Goal: Check status: Check status

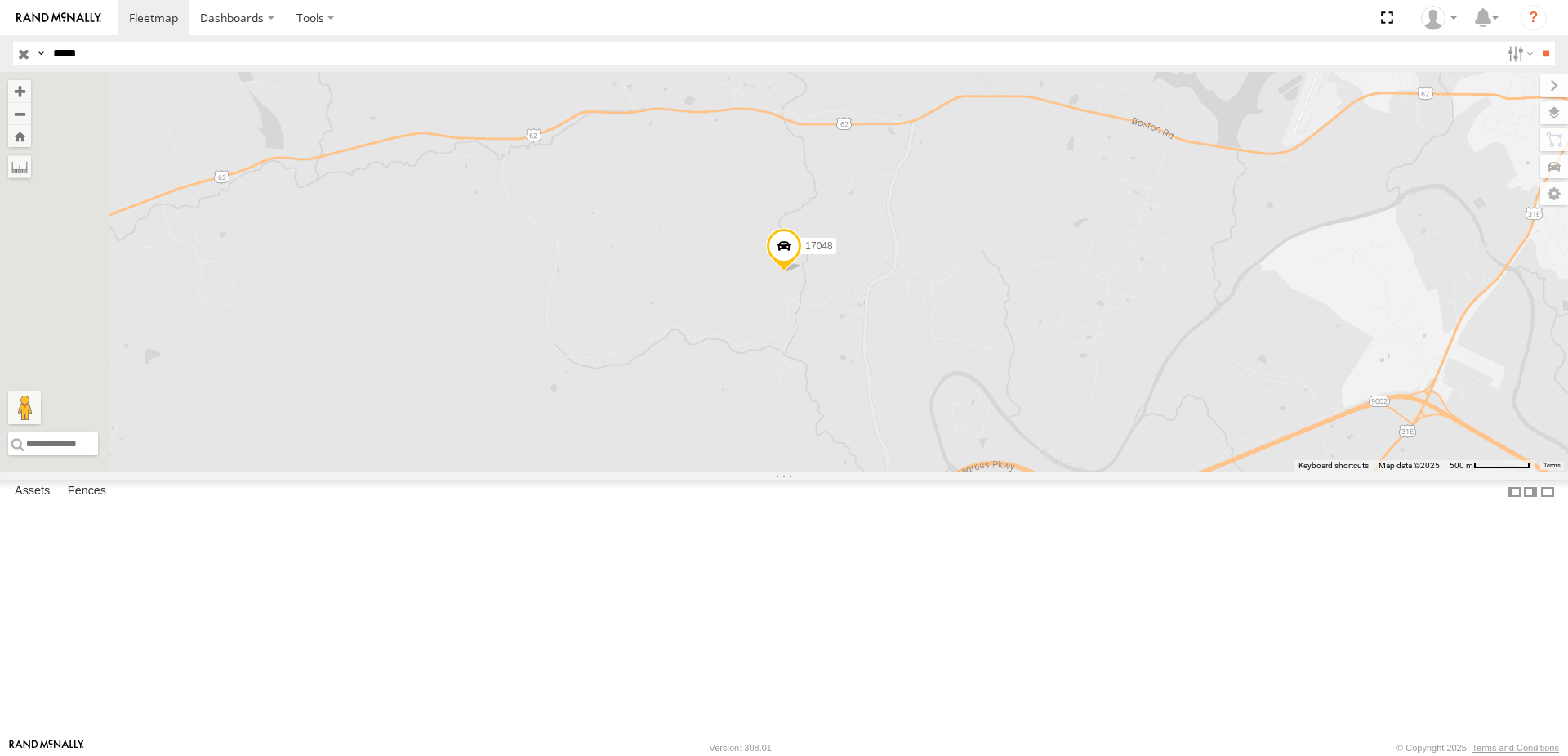
click at [24, 60] on input "button" at bounding box center [23, 54] width 21 height 24
click at [74, 58] on input "*****" at bounding box center [773, 54] width 1454 height 24
type input "***"
click at [1541, 54] on input "**" at bounding box center [1546, 54] width 19 height 24
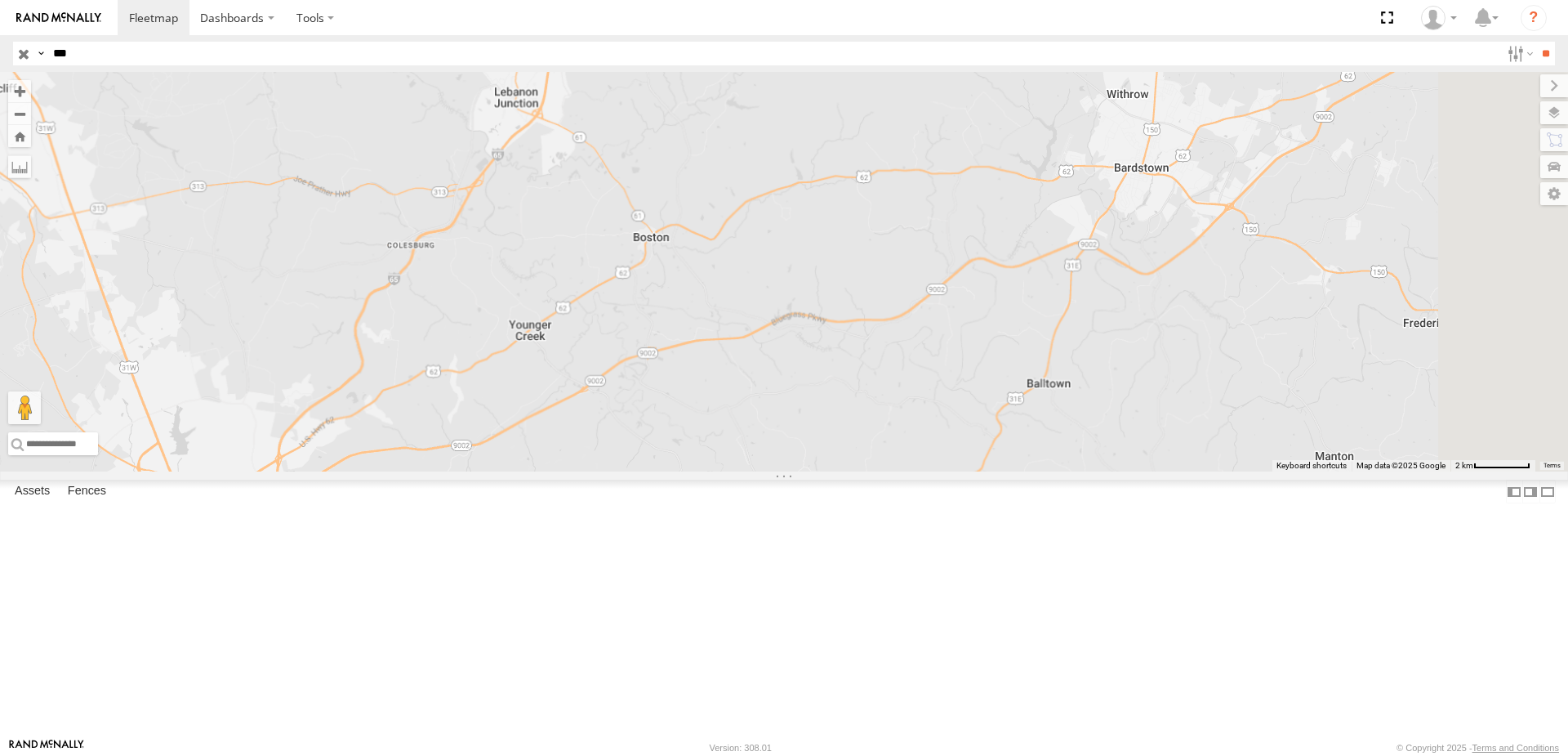
drag, startPoint x: 1280, startPoint y: 297, endPoint x: 1014, endPoint y: 474, distance: 319.5
click at [1022, 472] on div at bounding box center [784, 272] width 1568 height 400
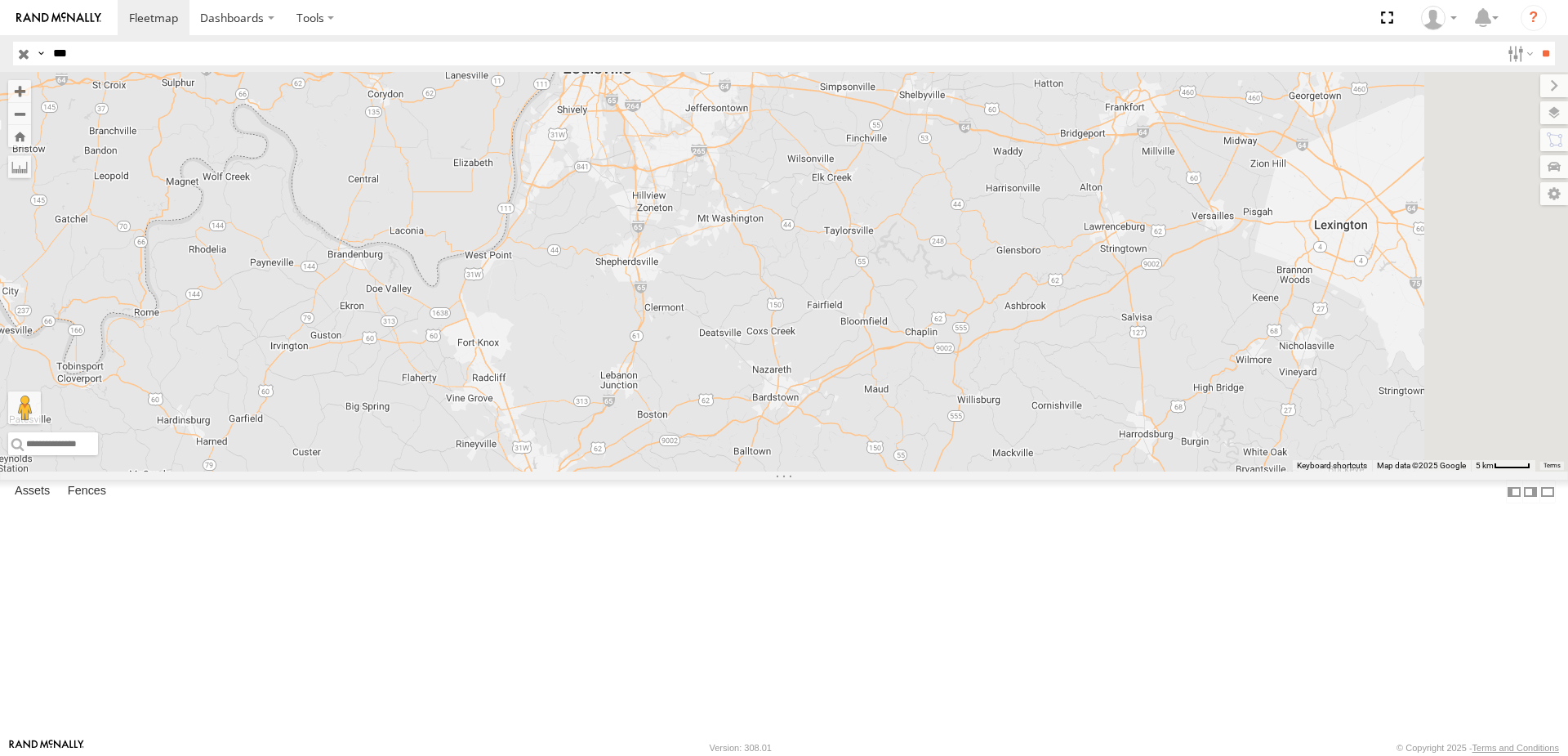
drag, startPoint x: 1252, startPoint y: 245, endPoint x: 952, endPoint y: 511, distance: 400.9
click at [954, 472] on div at bounding box center [784, 272] width 1568 height 400
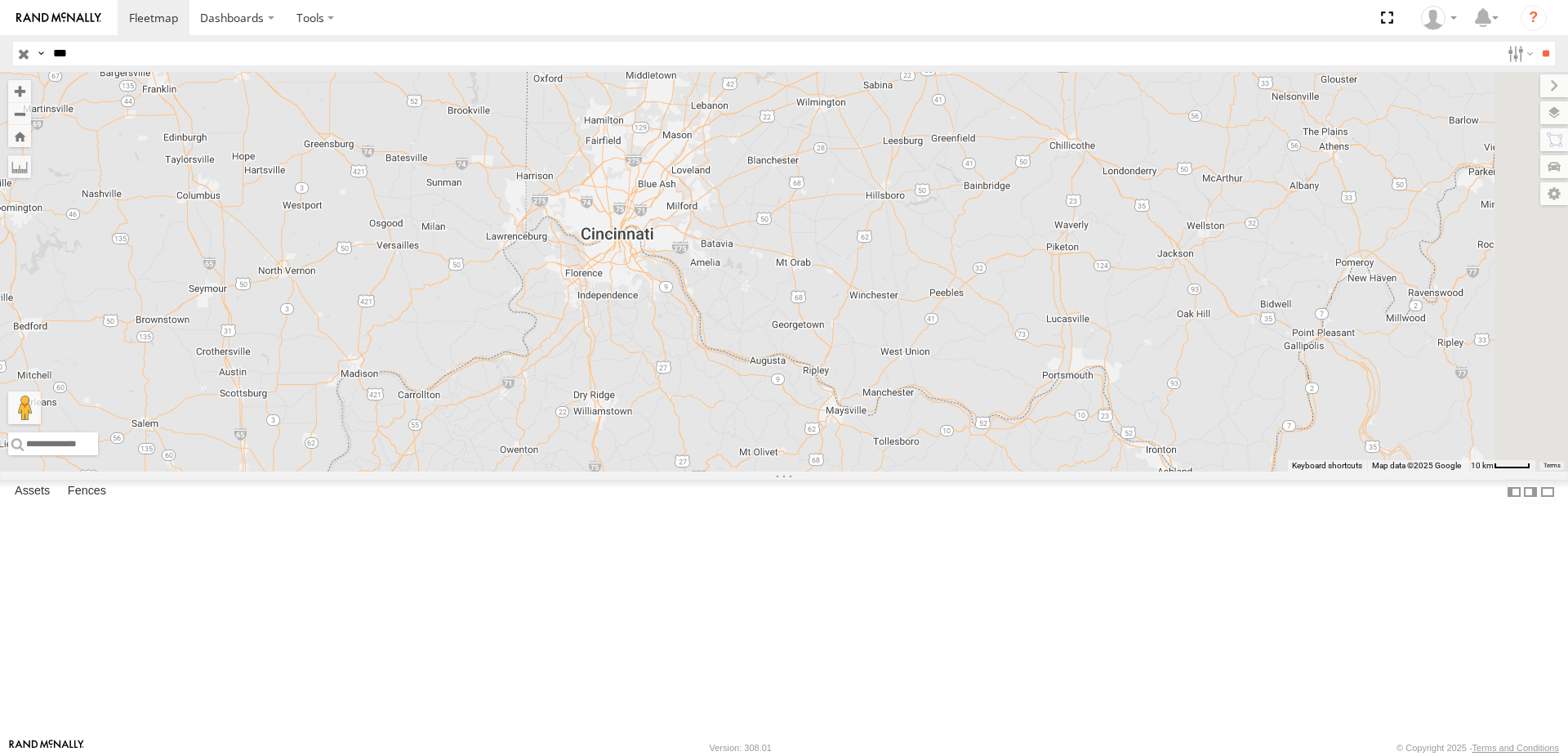
drag, startPoint x: 1313, startPoint y: 146, endPoint x: 895, endPoint y: 477, distance: 533.2
click at [895, 472] on div at bounding box center [784, 272] width 1568 height 400
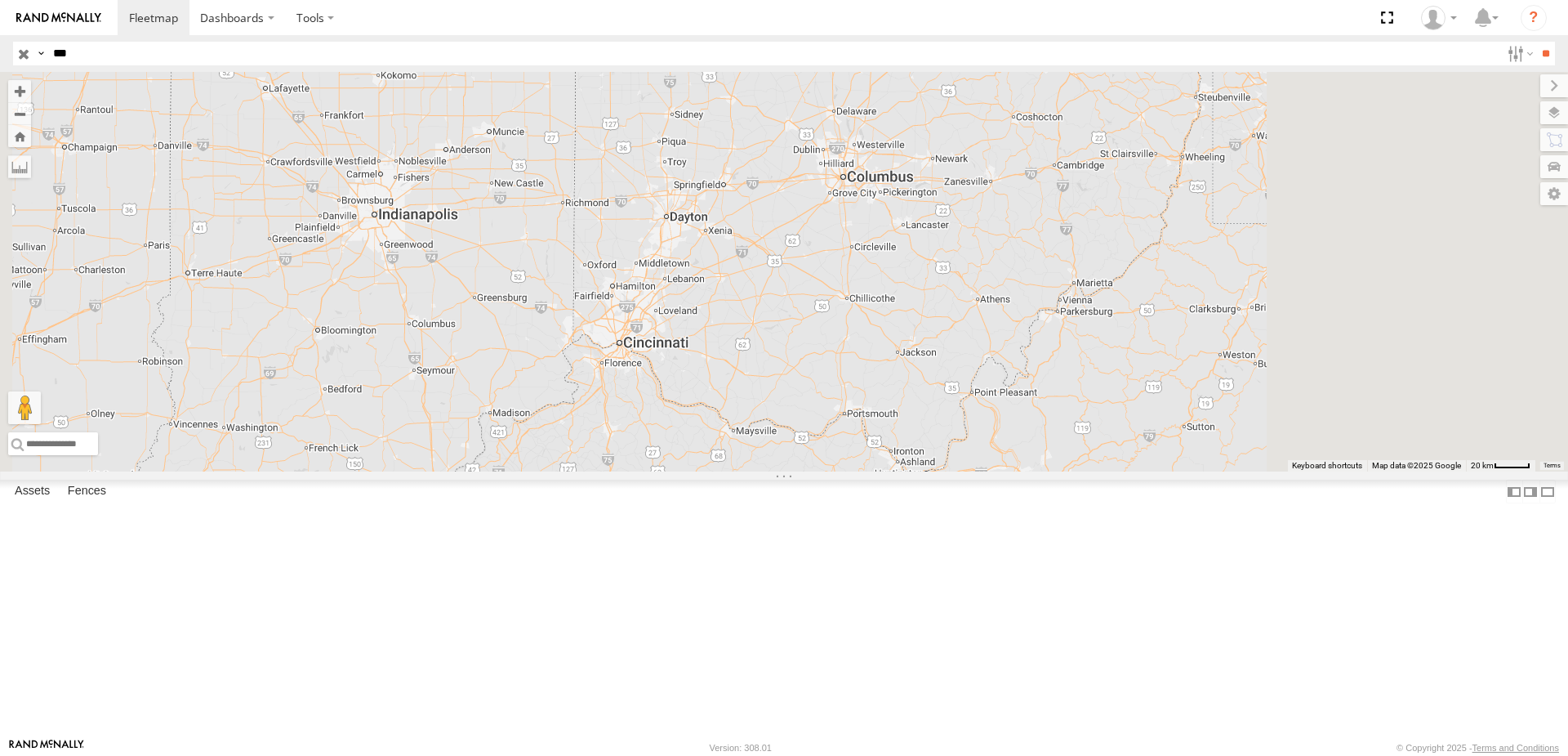
drag, startPoint x: 1231, startPoint y: 244, endPoint x: 1008, endPoint y: 472, distance: 318.9
click at [1031, 452] on div at bounding box center [784, 272] width 1568 height 400
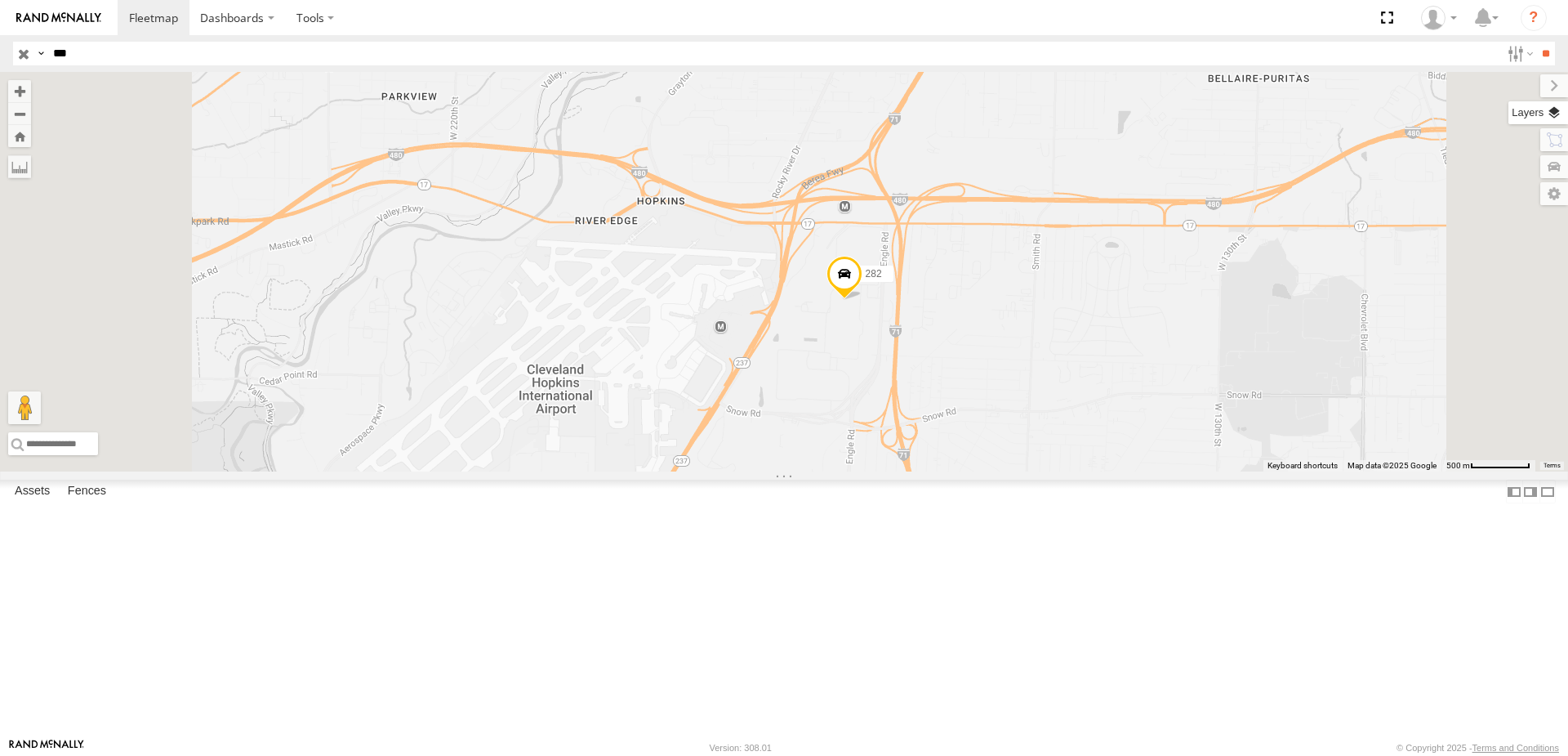
click at [1549, 116] on label at bounding box center [1538, 112] width 59 height 23
click at [0, 0] on span "Basemaps" at bounding box center [0, 0] width 0 height 0
click at [0, 0] on span "Satellite + Roadmap" at bounding box center [0, 0] width 0 height 0
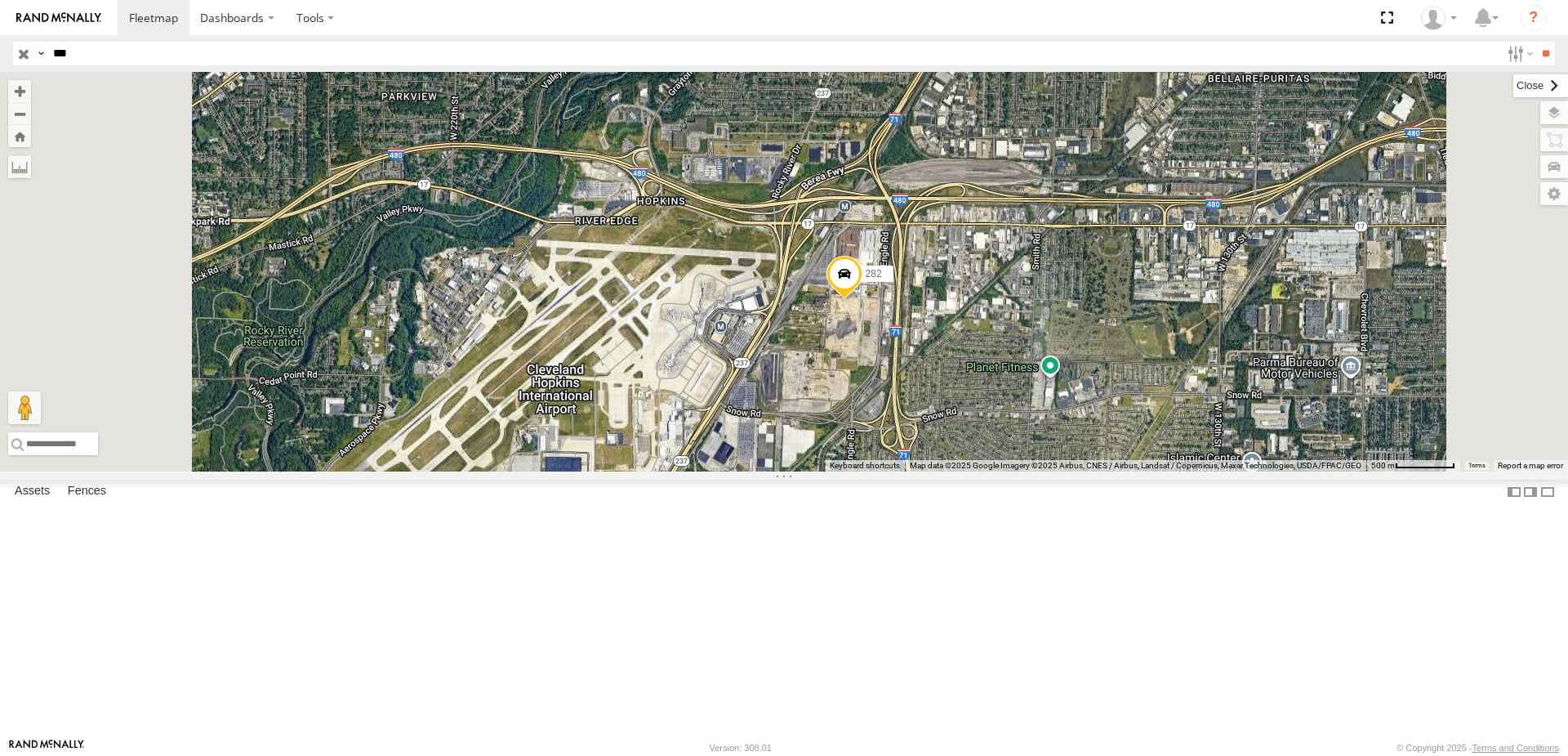
click at [1514, 79] on label at bounding box center [1541, 85] width 54 height 23
